Goal: Task Accomplishment & Management: Use online tool/utility

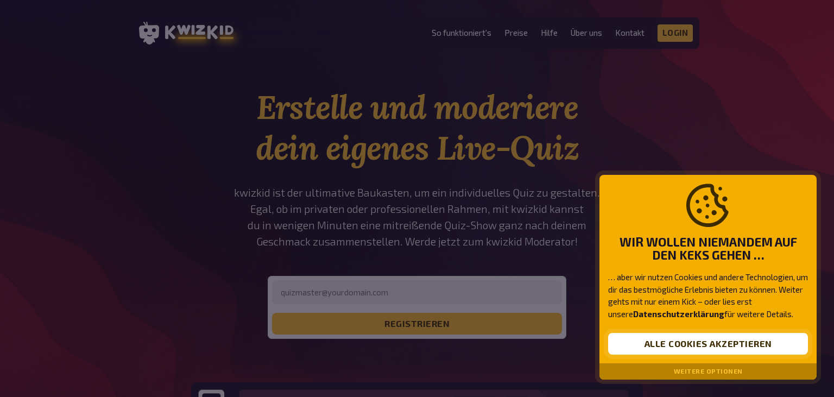
click at [671, 342] on button "Alle Cookies akzeptieren" at bounding box center [708, 344] width 200 height 22
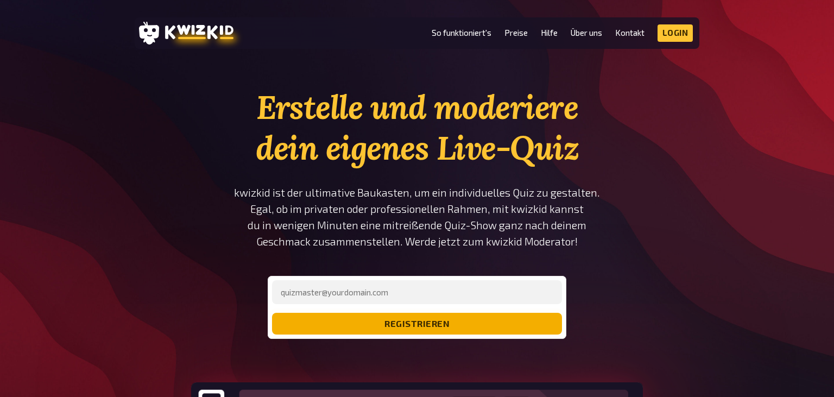
click at [480, 330] on button "registrieren" at bounding box center [417, 324] width 290 height 22
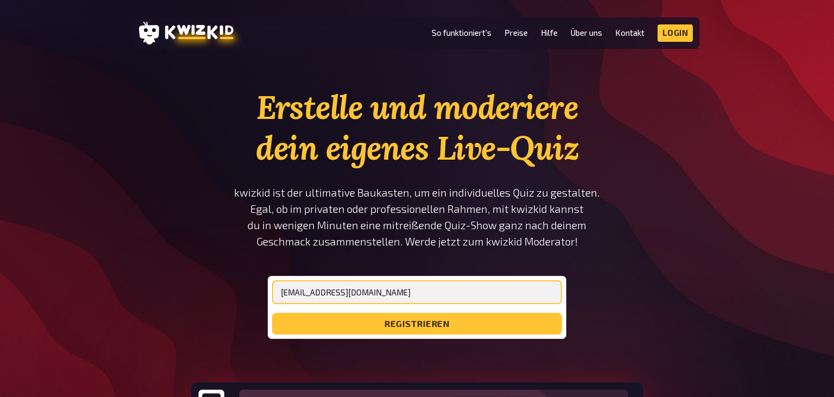
type input "[EMAIL_ADDRESS][DOMAIN_NAME]"
click at [272, 313] on button "registrieren" at bounding box center [417, 324] width 290 height 22
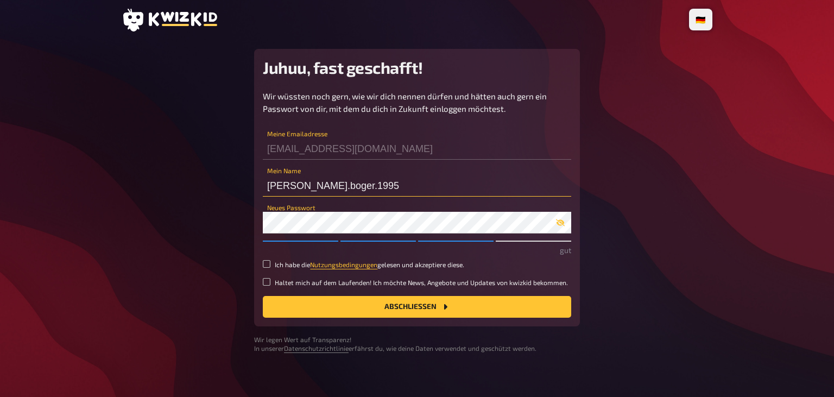
drag, startPoint x: 385, startPoint y: 186, endPoint x: 161, endPoint y: 173, distance: 224.6
click at [263, 175] on input "[PERSON_NAME].boger.1995" at bounding box center [417, 186] width 308 height 22
type input "thomas"
click at [268, 266] on input "Ich habe die Nutzungsbedingungen gelesen und akzeptiere diese." at bounding box center [267, 264] width 8 height 8
checkbox input "true"
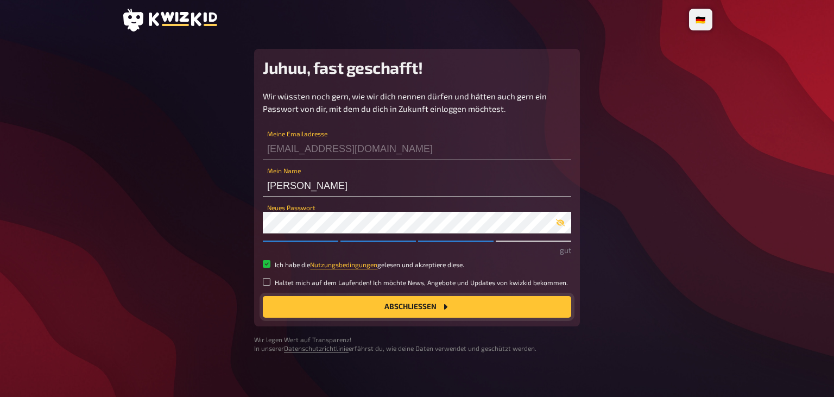
click at [315, 307] on button "Abschließen" at bounding box center [417, 307] width 308 height 22
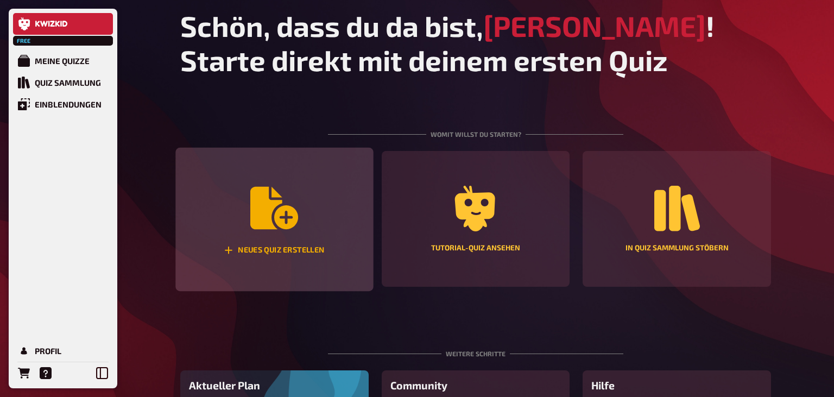
click at [306, 194] on div "Neues Quiz erstellen" at bounding box center [274, 220] width 198 height 144
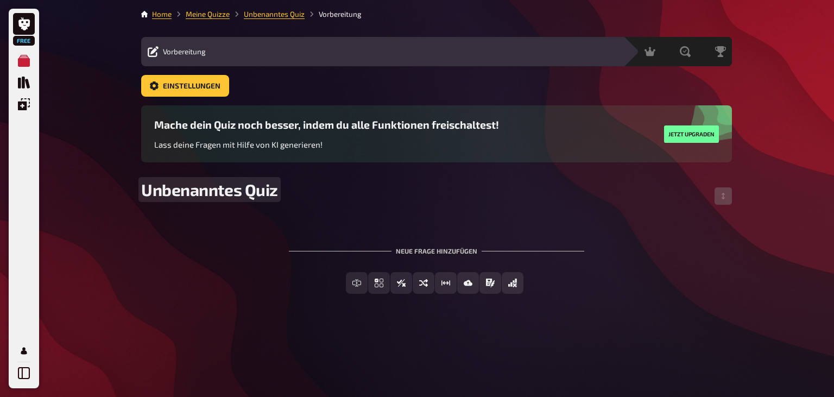
click at [244, 188] on span "Unbenanntes Quiz" at bounding box center [209, 190] width 137 height 20
click at [236, 191] on span "Unbenanntes Quiz" at bounding box center [209, 190] width 137 height 20
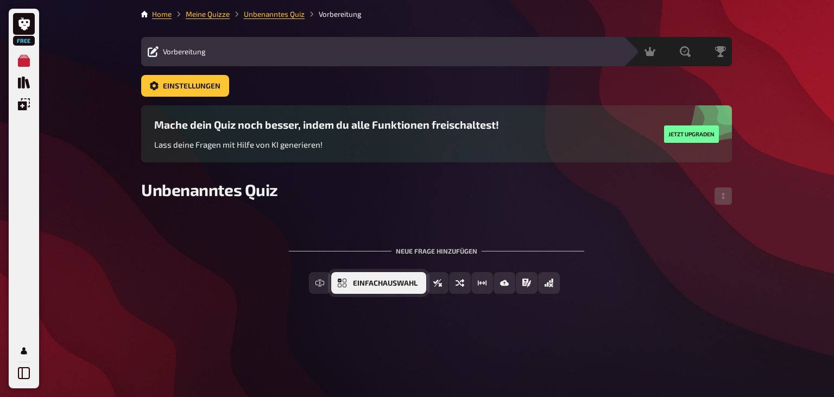
click at [350, 286] on button "Einfachauswahl" at bounding box center [378, 283] width 95 height 22
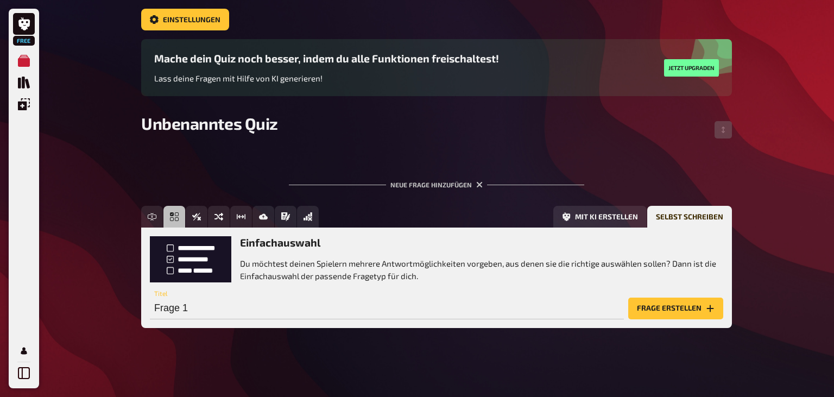
scroll to position [67, 0]
